Goal: Information Seeking & Learning: Learn about a topic

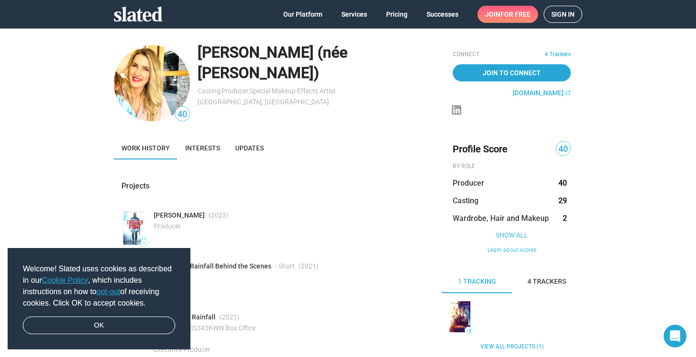
click at [68, 114] on div "40 Carly Sparke (née Imrie) Casting , Producer , Special Makeup Effects Artist …" at bounding box center [348, 258] width 696 height 461
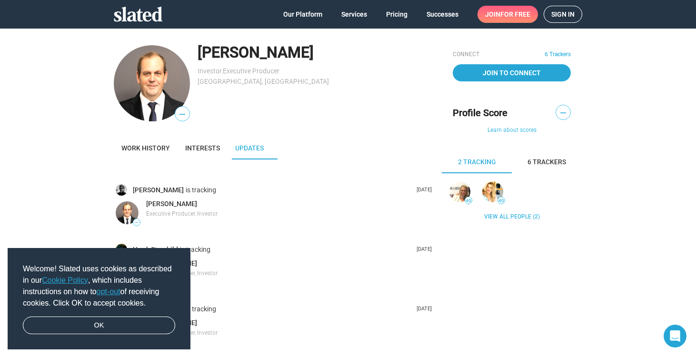
click at [52, 97] on div "— [PERSON_NAME] Investor , Executive Producer [GEOGRAPHIC_DATA], [GEOGRAPHIC_DA…" at bounding box center [348, 354] width 696 height 652
